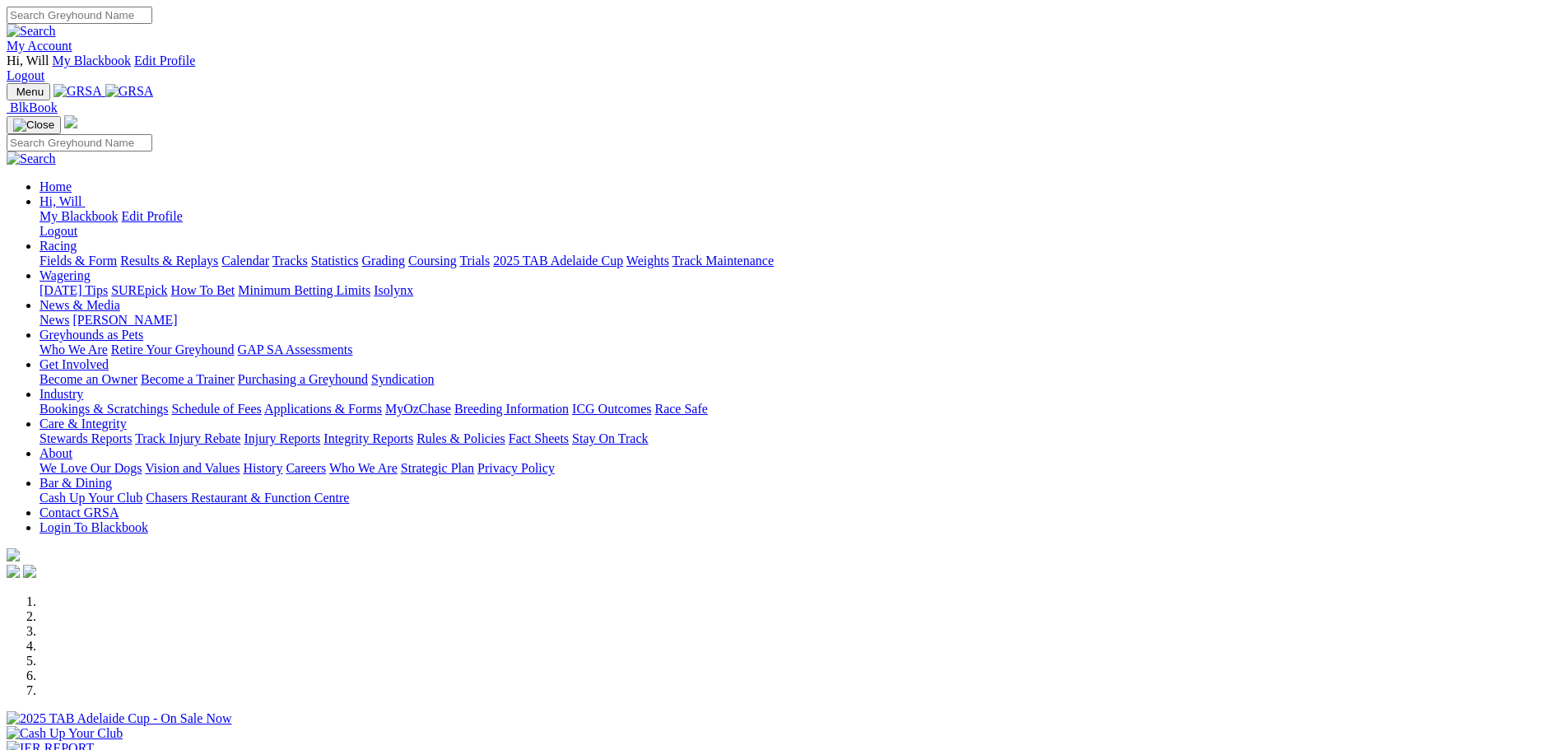
scroll to position [412, 0]
click at [73, 39] on link "My Account" at bounding box center [39, 46] width 66 height 14
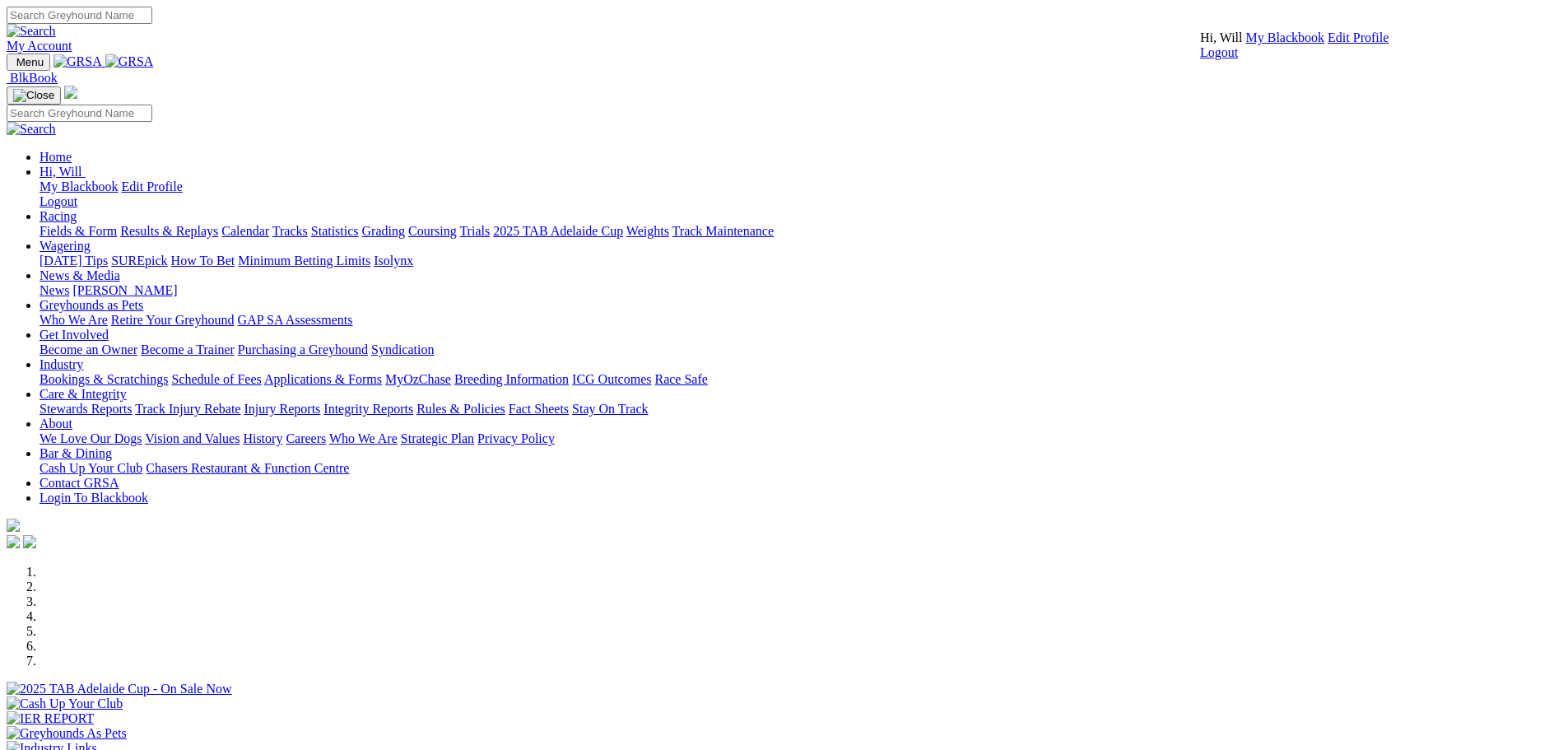
click at [1285, 45] on link "My Blackbook" at bounding box center [1285, 37] width 79 height 14
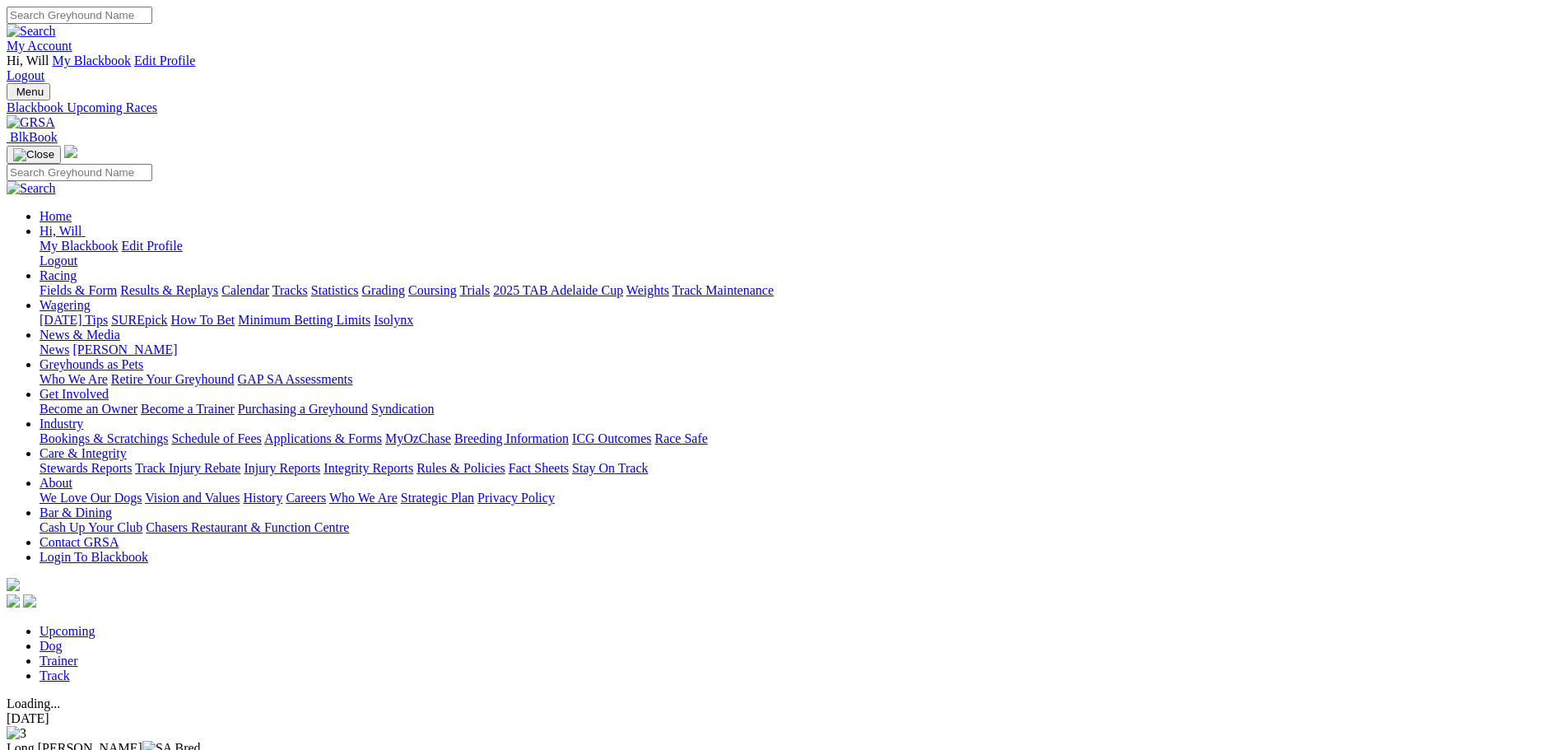
click at [55, 115] on img at bounding box center [31, 123] width 48 height 15
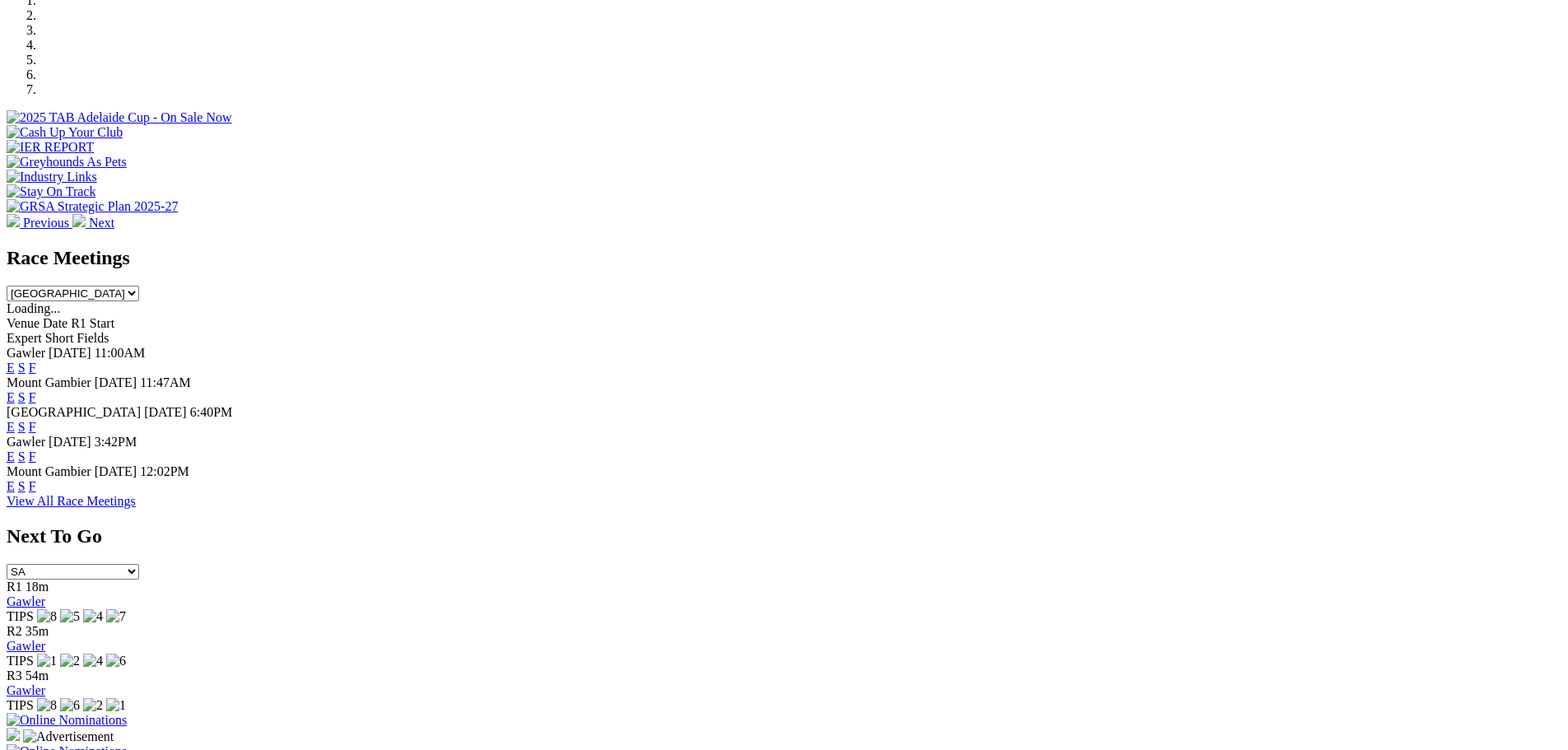
scroll to position [577, 0]
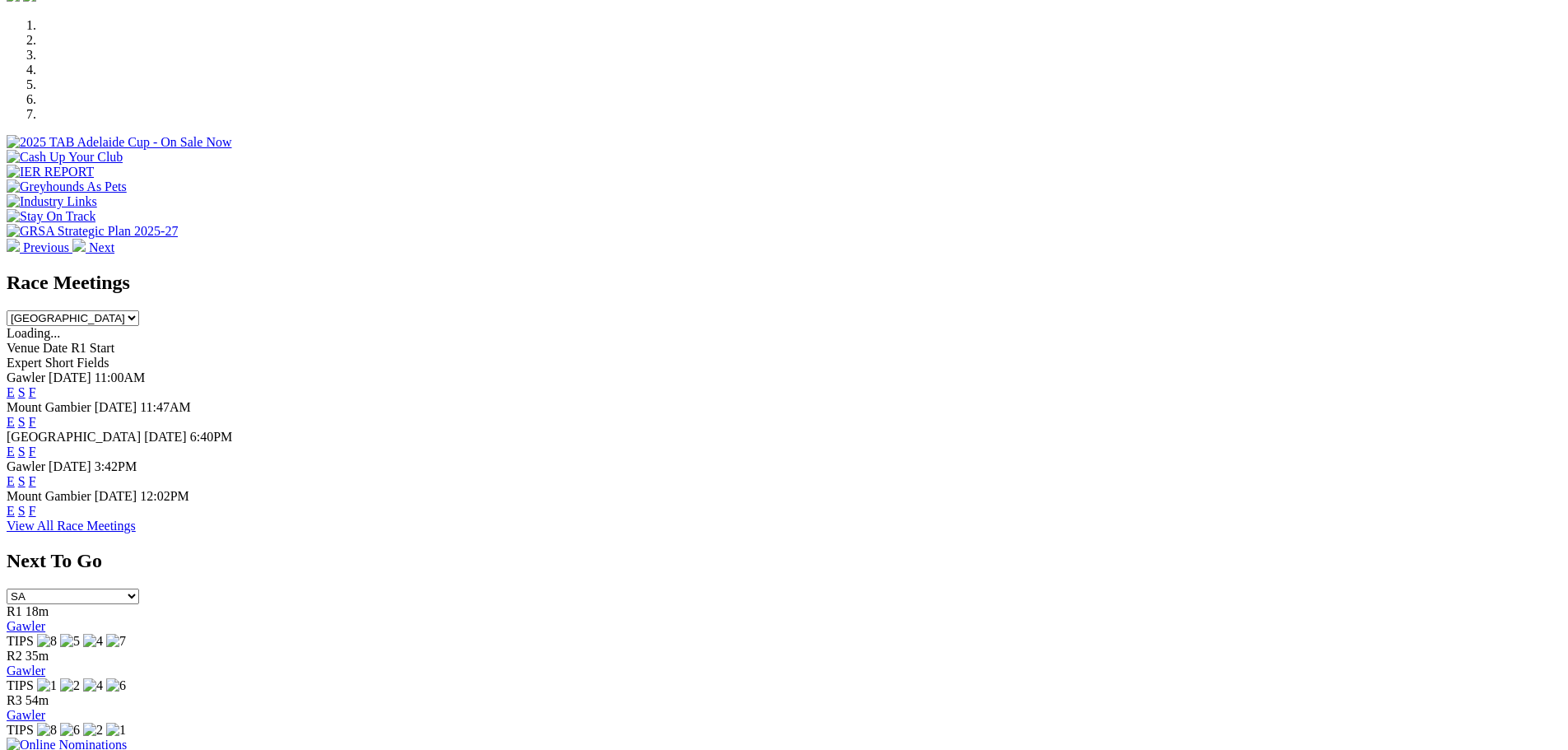
click at [36, 385] on span "F" at bounding box center [33, 392] width 7 height 14
click at [36, 385] on link "F" at bounding box center [33, 392] width 7 height 14
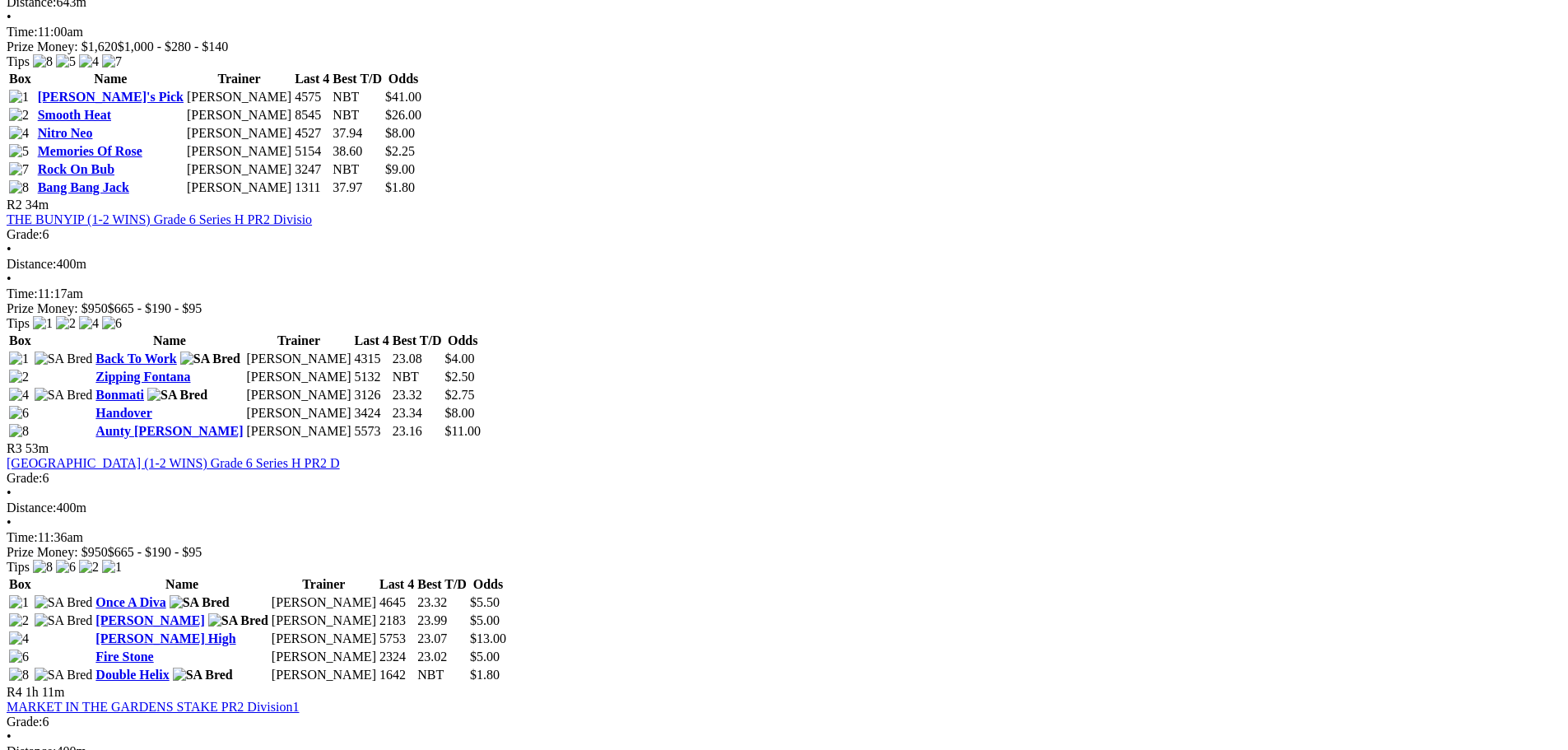
scroll to position [1153, 0]
